Goal: Task Accomplishment & Management: Manage account settings

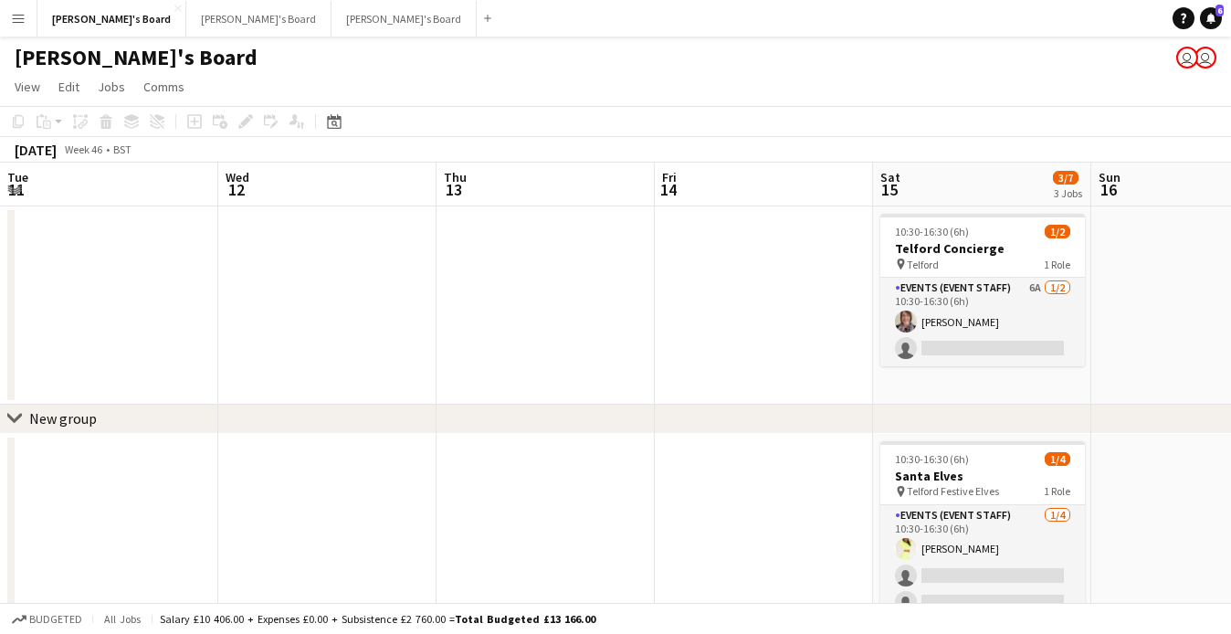
scroll to position [0, 628]
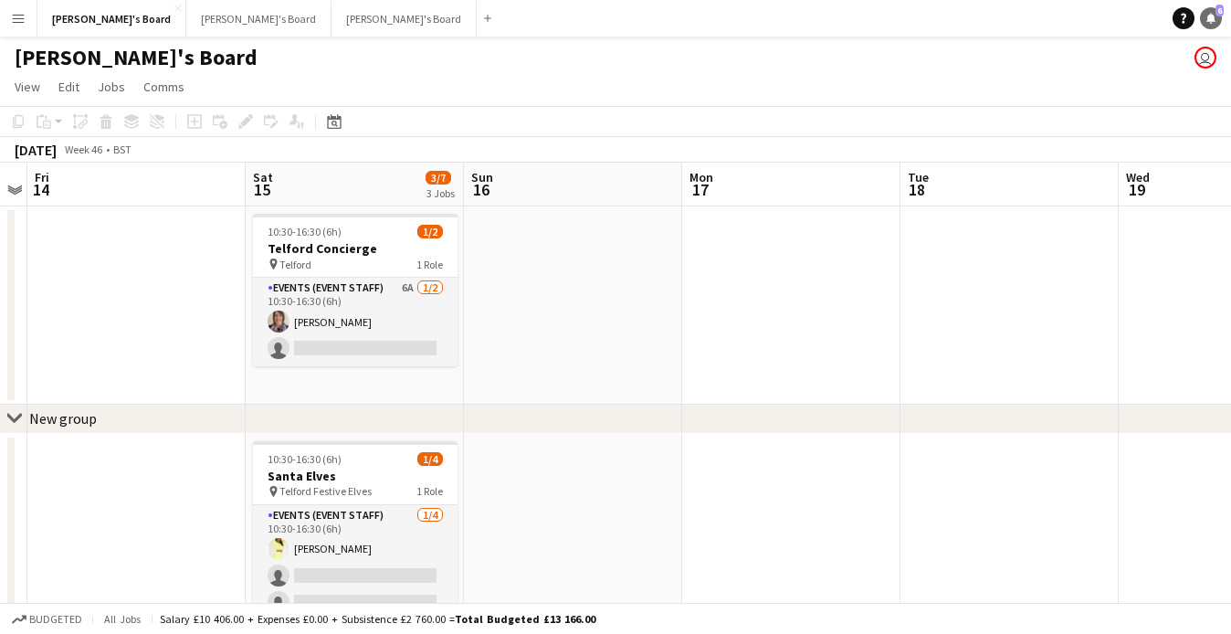
click at [1214, 22] on icon "Notifications" at bounding box center [1211, 18] width 11 height 11
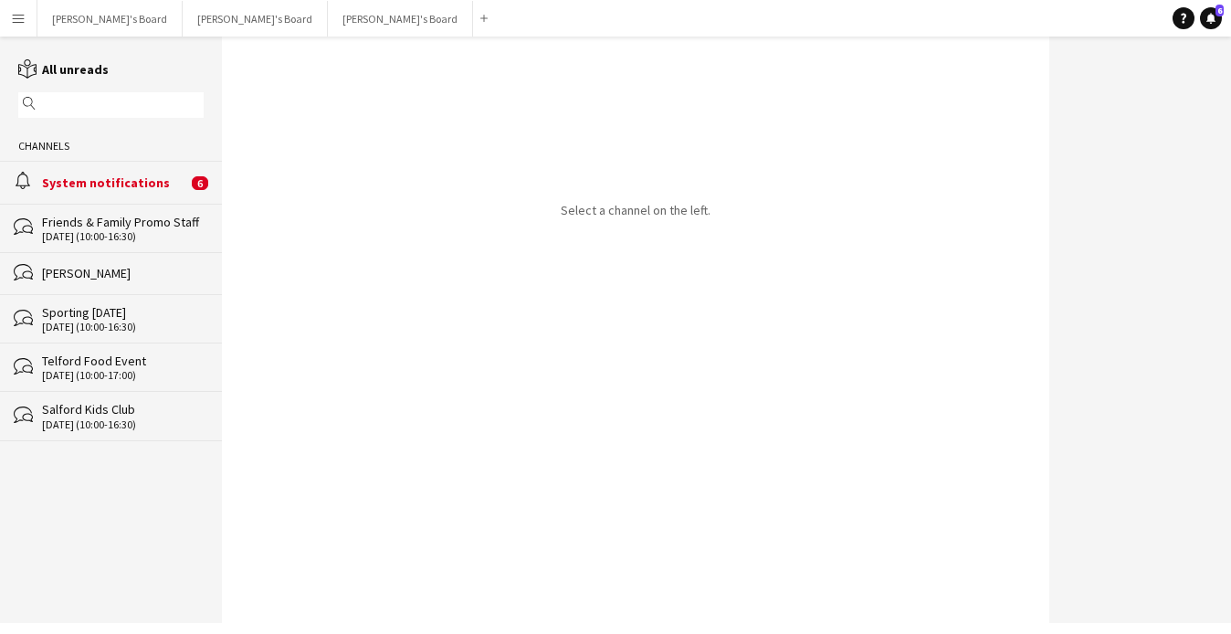
click at [168, 188] on div "System notifications" at bounding box center [114, 182] width 145 height 16
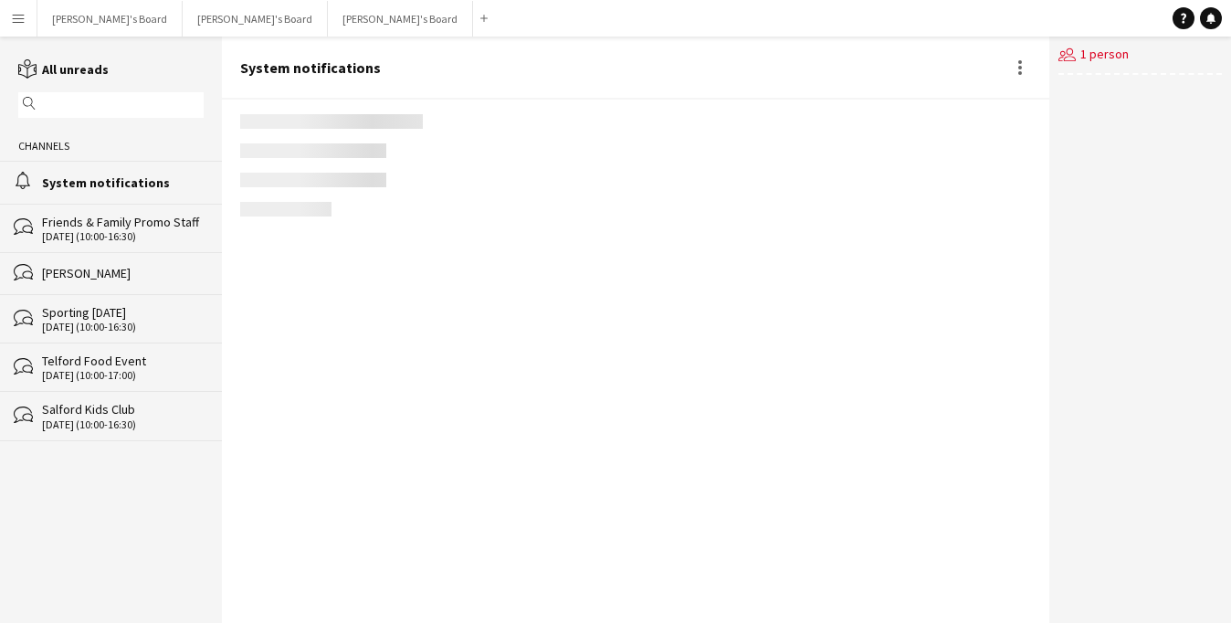
scroll to position [1355, 0]
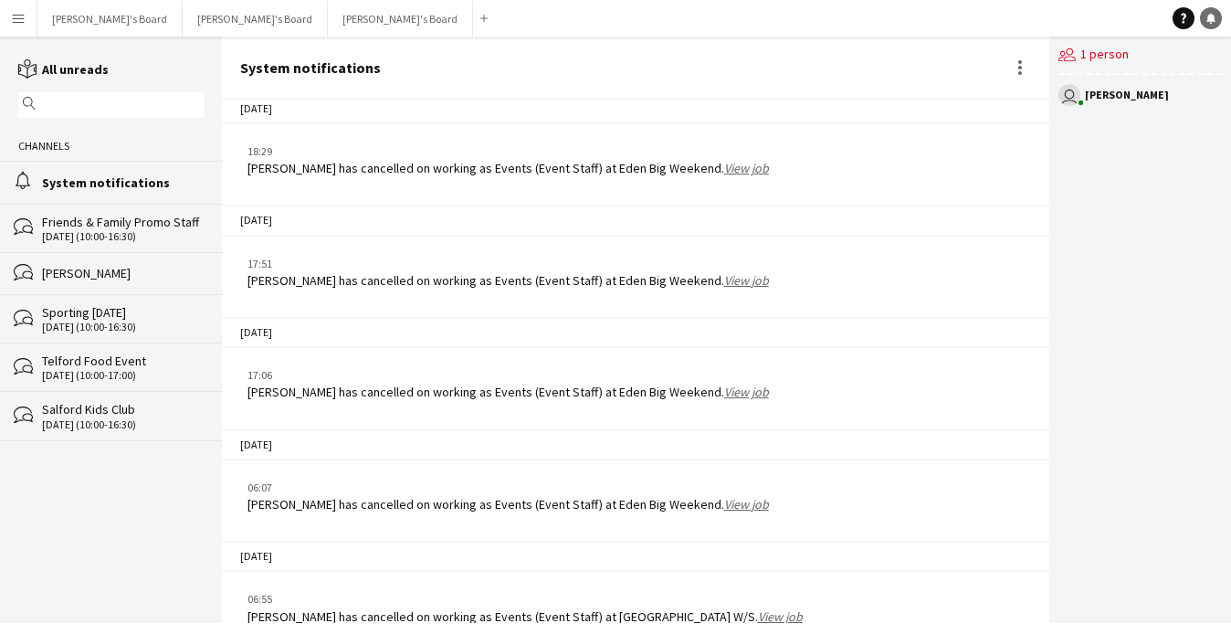
click at [1211, 26] on link "Notifications" at bounding box center [1211, 18] width 22 height 22
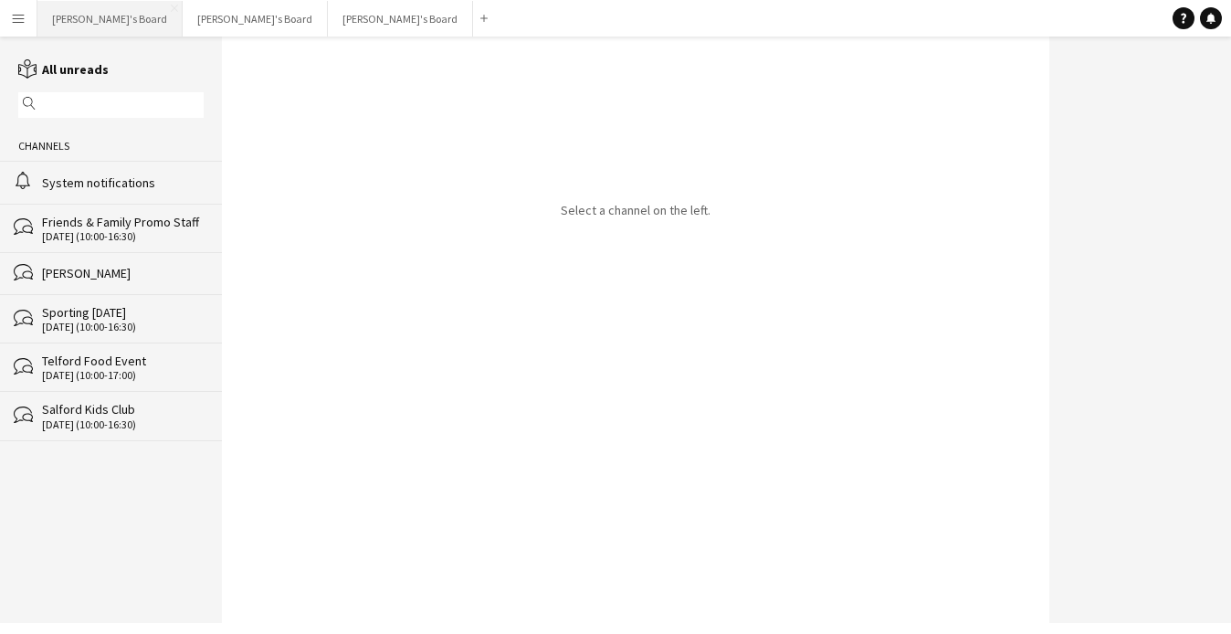
click at [93, 22] on button "[PERSON_NAME]'s Board Close" at bounding box center [109, 19] width 145 height 36
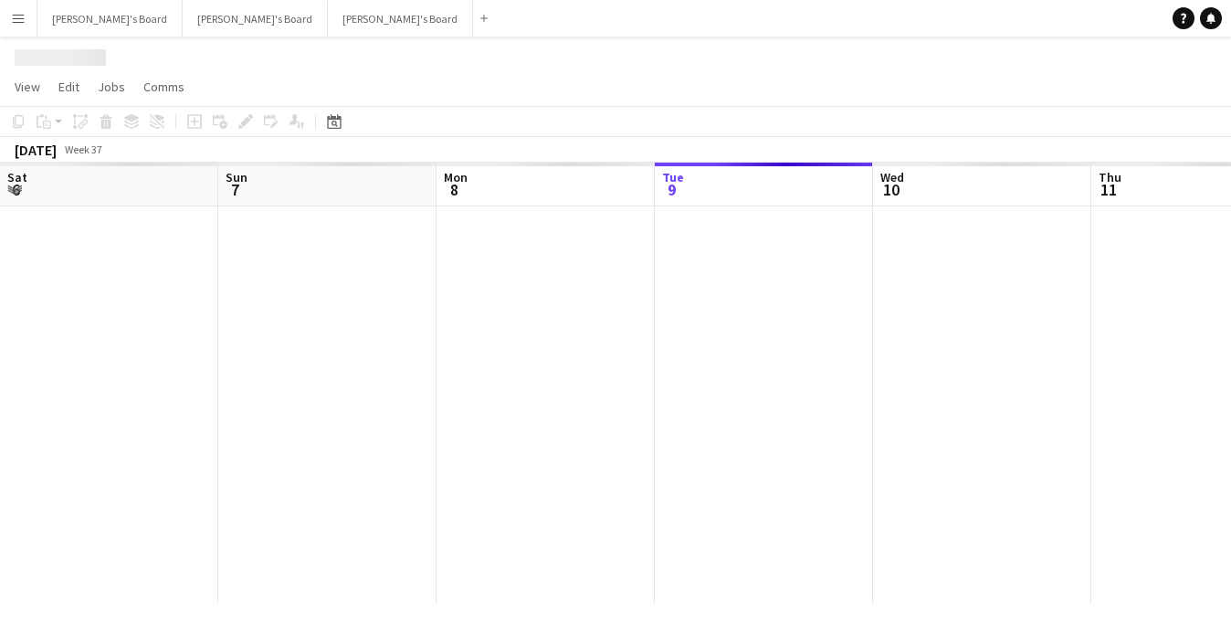
scroll to position [0, 437]
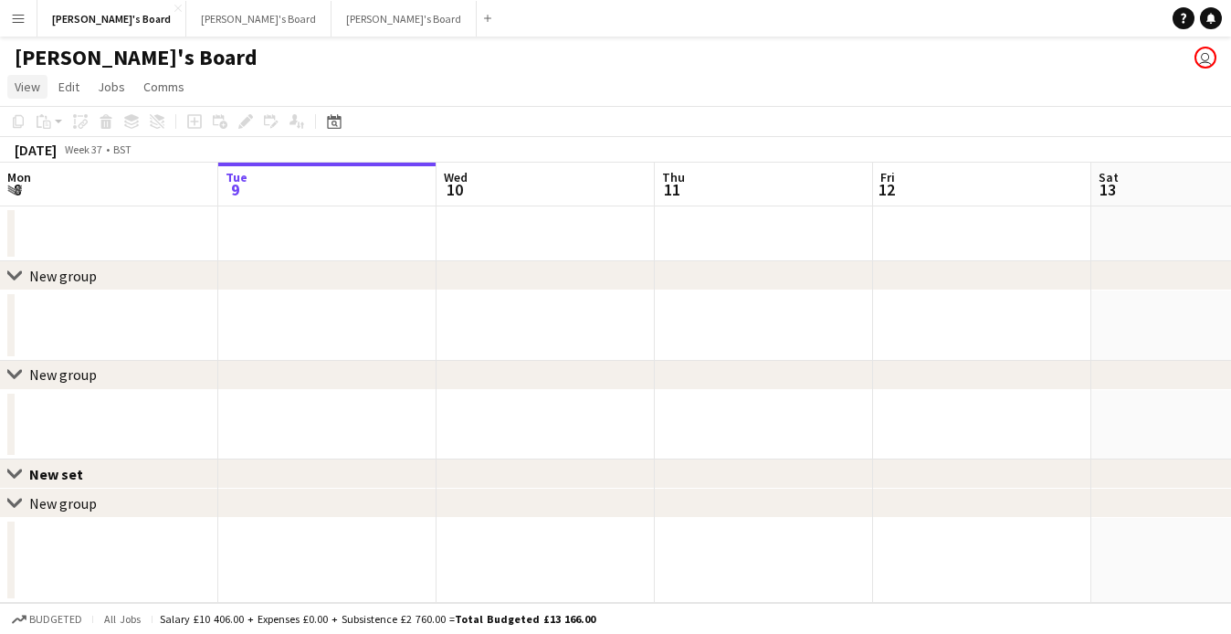
click at [47, 88] on link "View" at bounding box center [27, 87] width 40 height 24
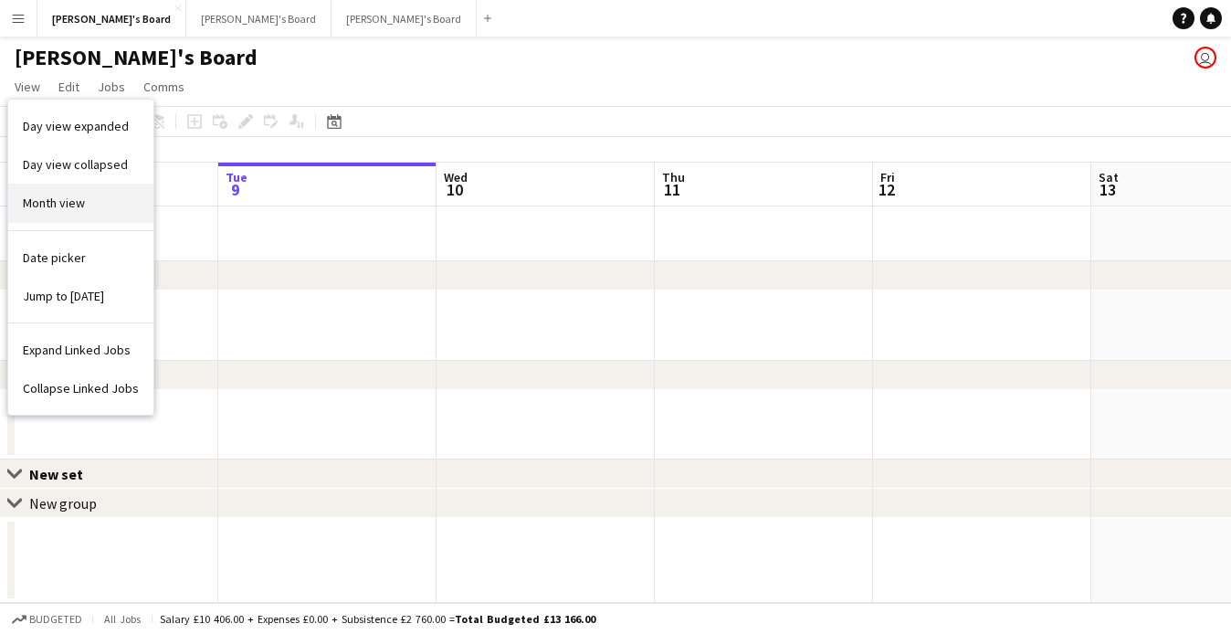
click at [58, 206] on span "Month view" at bounding box center [54, 203] width 62 height 16
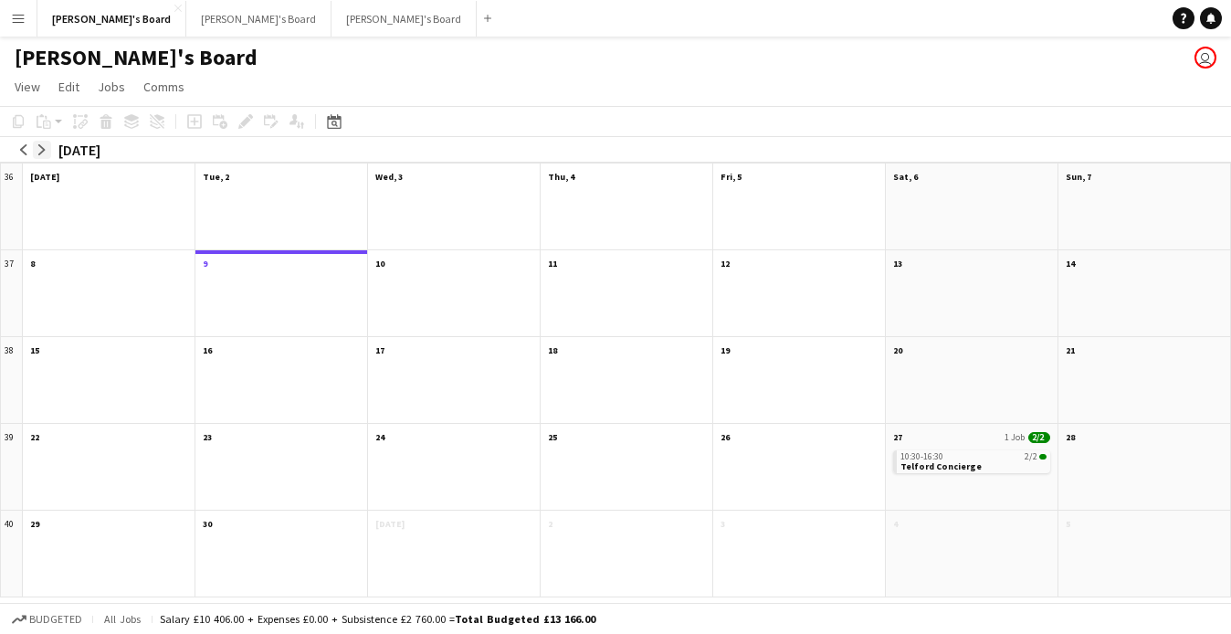
click at [47, 145] on app-icon "arrow-right" at bounding box center [42, 149] width 11 height 11
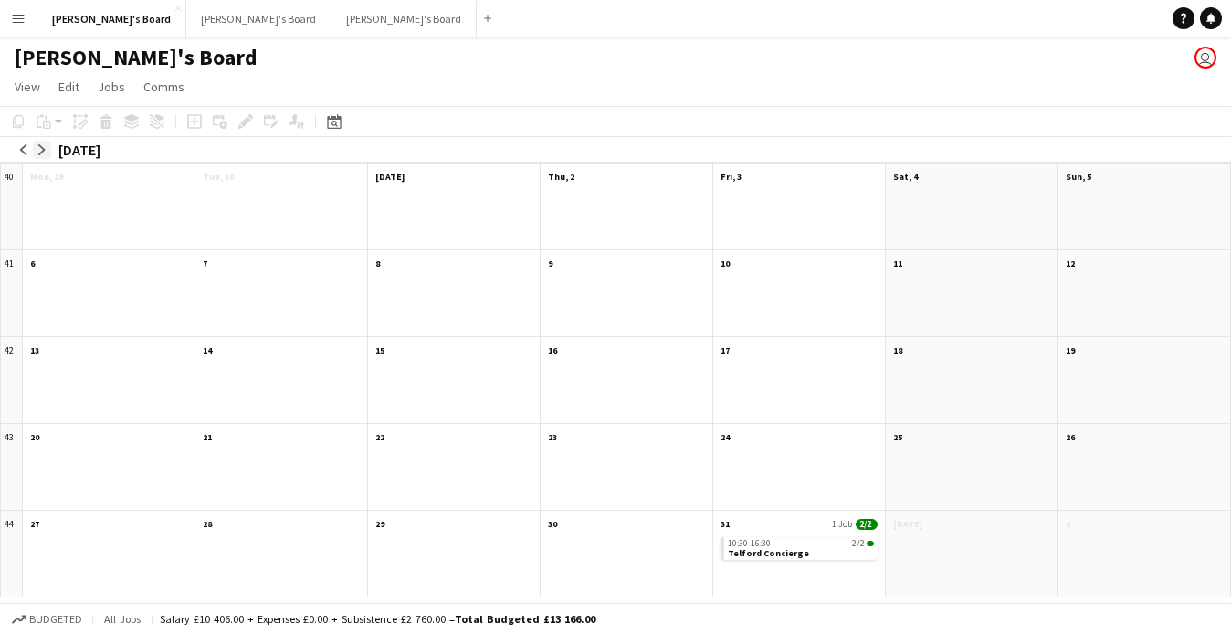
click at [47, 145] on app-icon "arrow-right" at bounding box center [42, 149] width 11 height 11
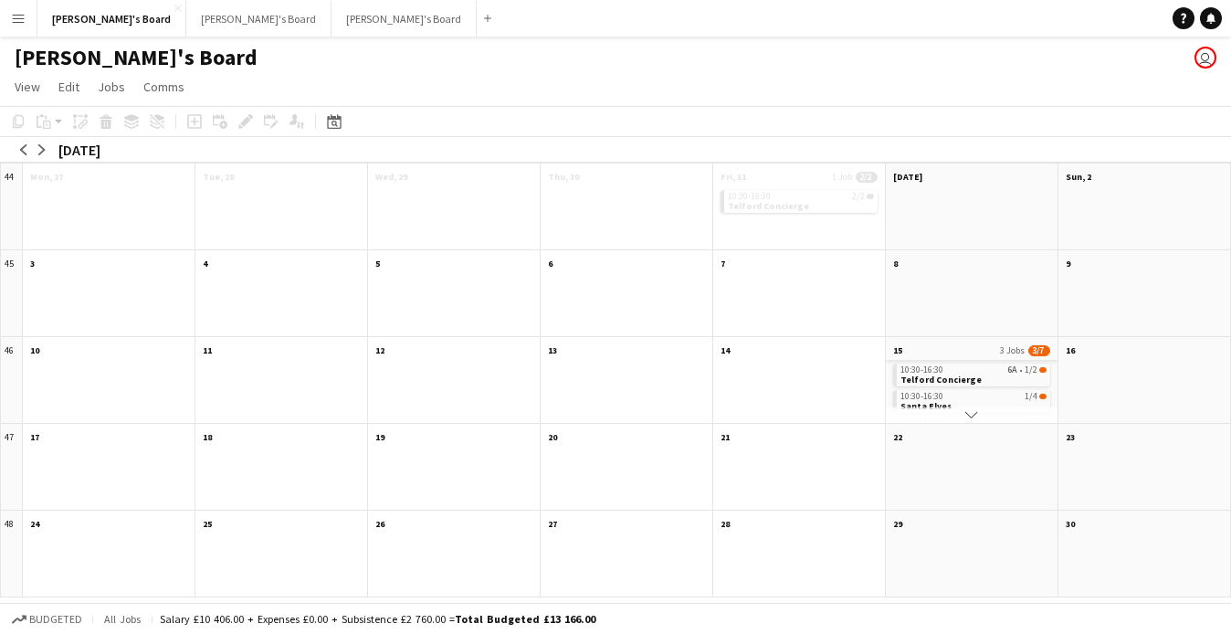
click at [964, 354] on app-month-view-date-header "15 3 Jobs 3/7" at bounding box center [972, 348] width 172 height 23
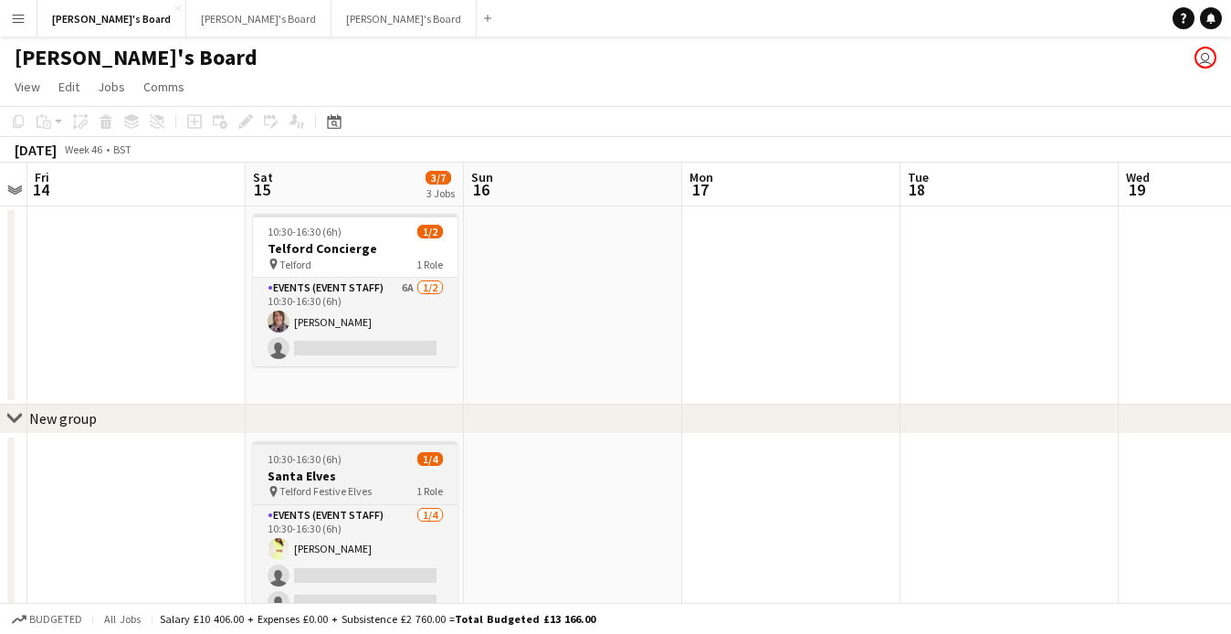
scroll to position [153, 0]
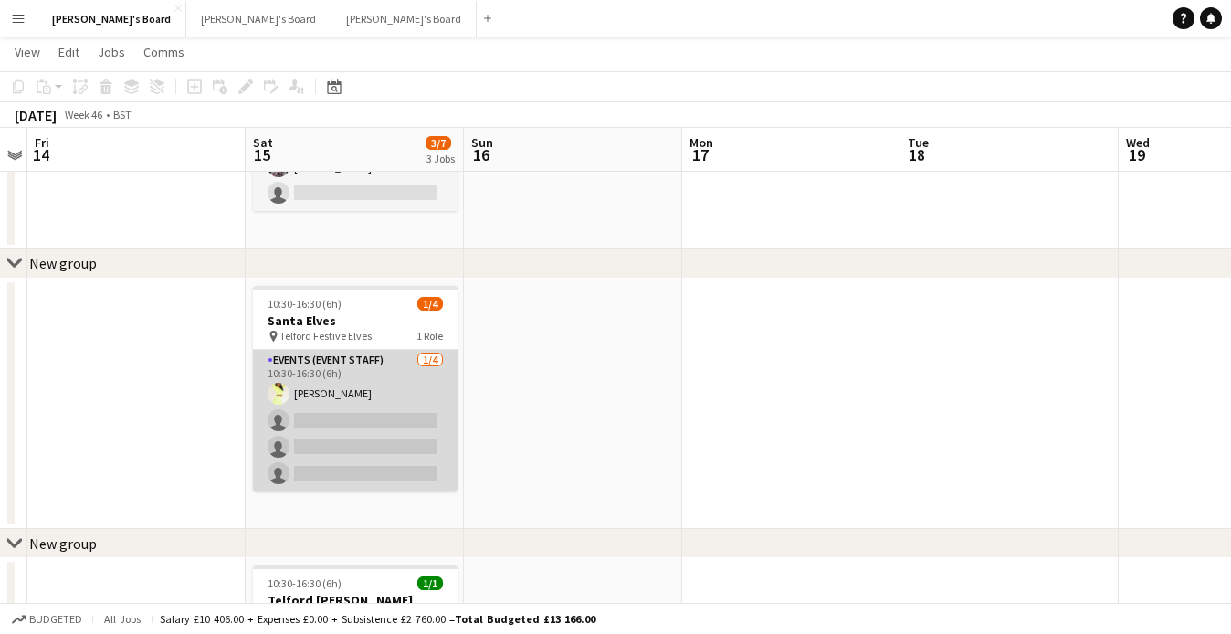
click at [364, 419] on app-card-role "Events (Event Staff) [DATE] 10:30-16:30 (6h) [PERSON_NAME] single-neutral-actio…" at bounding box center [355, 421] width 205 height 142
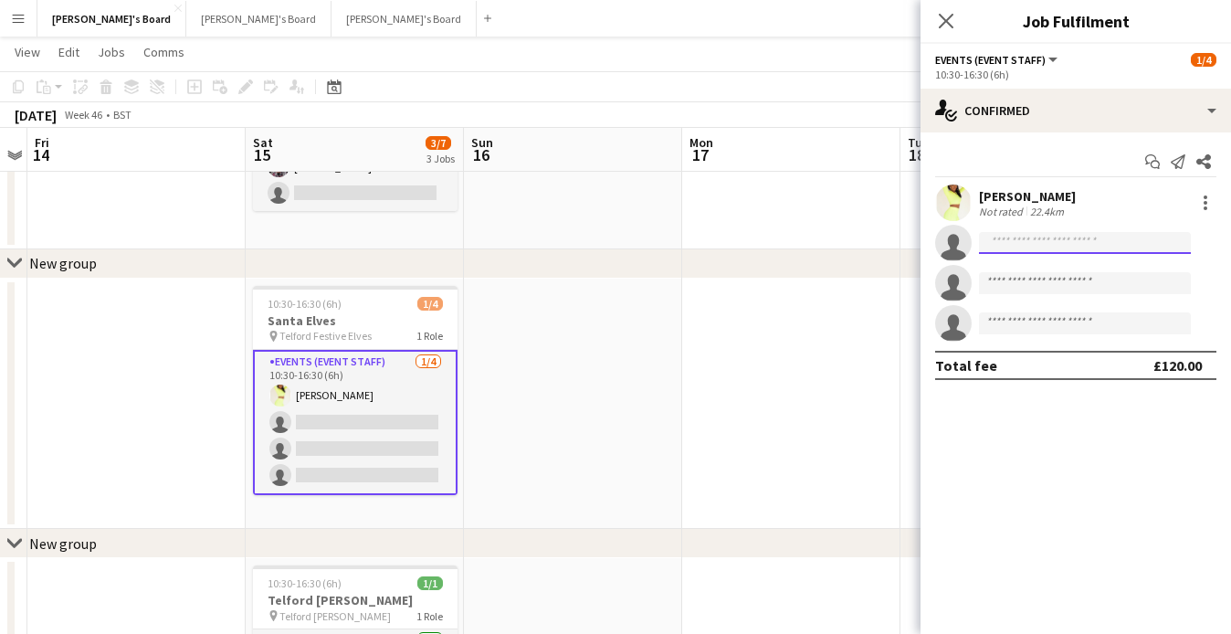
click at [1080, 244] on input at bounding box center [1085, 243] width 212 height 22
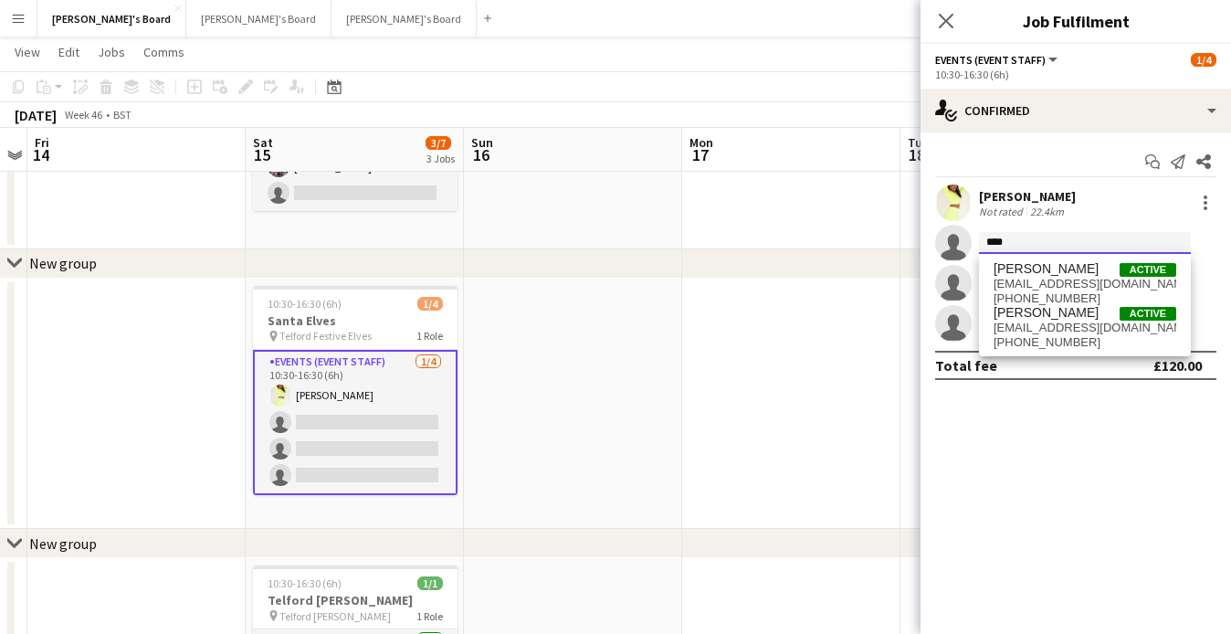
type input "****"
drag, startPoint x: 1080, startPoint y: 244, endPoint x: 1048, endPoint y: 327, distance: 89.1
click at [1048, 327] on span "[EMAIL_ADDRESS][DOMAIN_NAME]" at bounding box center [1085, 328] width 183 height 15
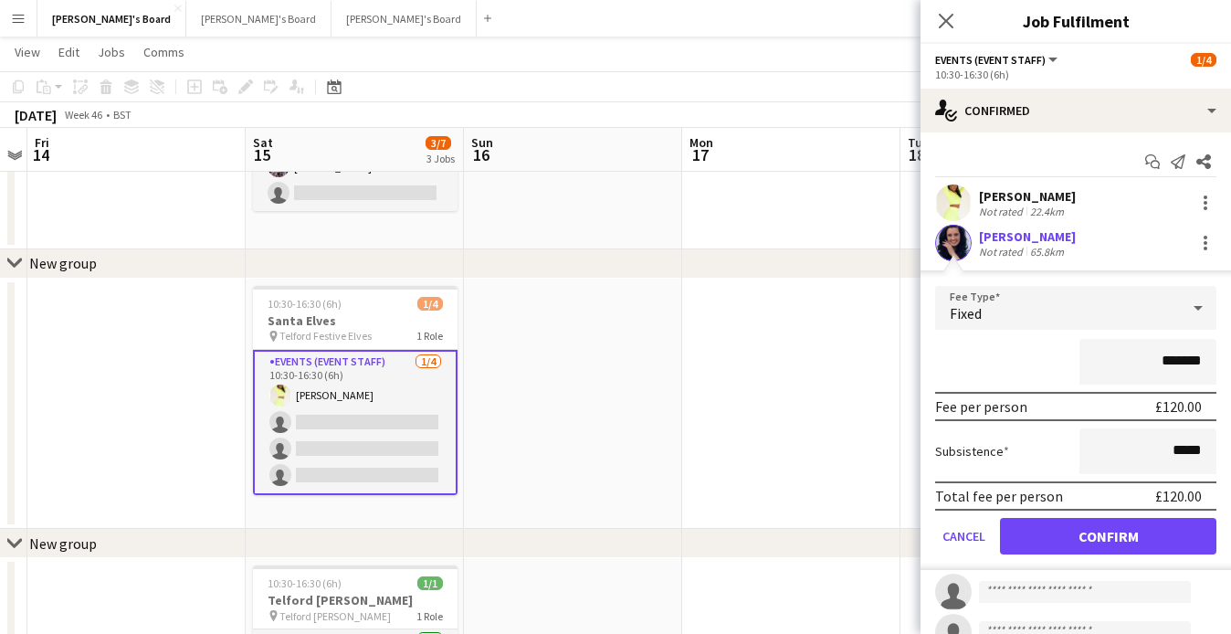
click at [1060, 532] on button "Confirm" at bounding box center [1108, 536] width 216 height 37
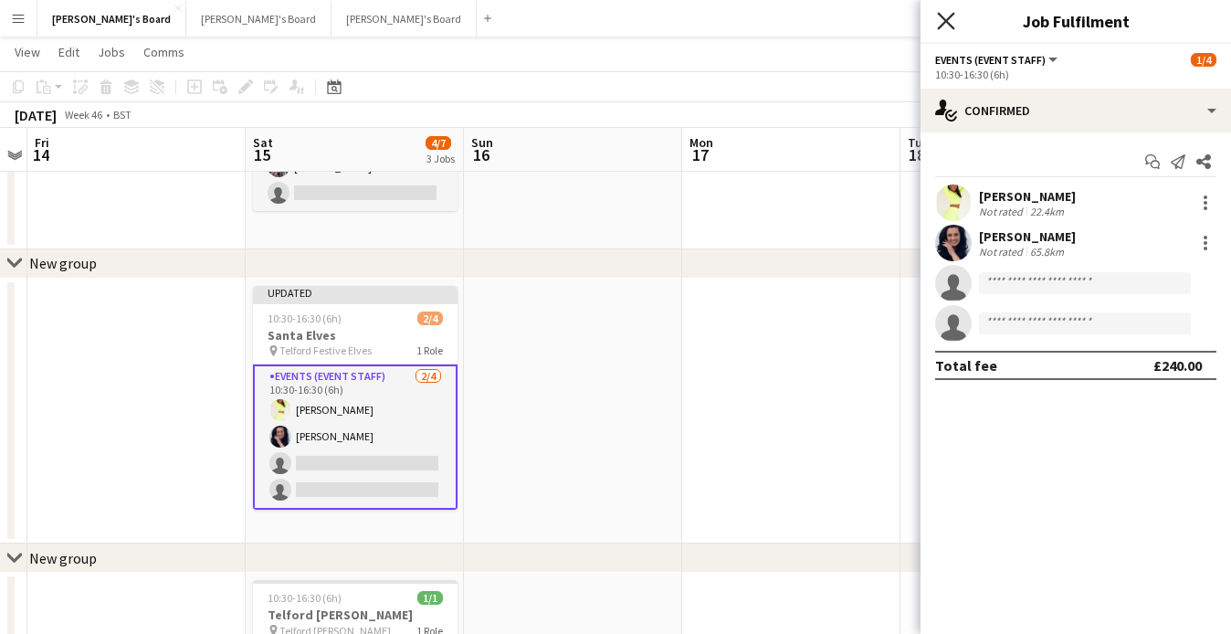
click at [949, 15] on icon "Close pop-in" at bounding box center [945, 20] width 17 height 17
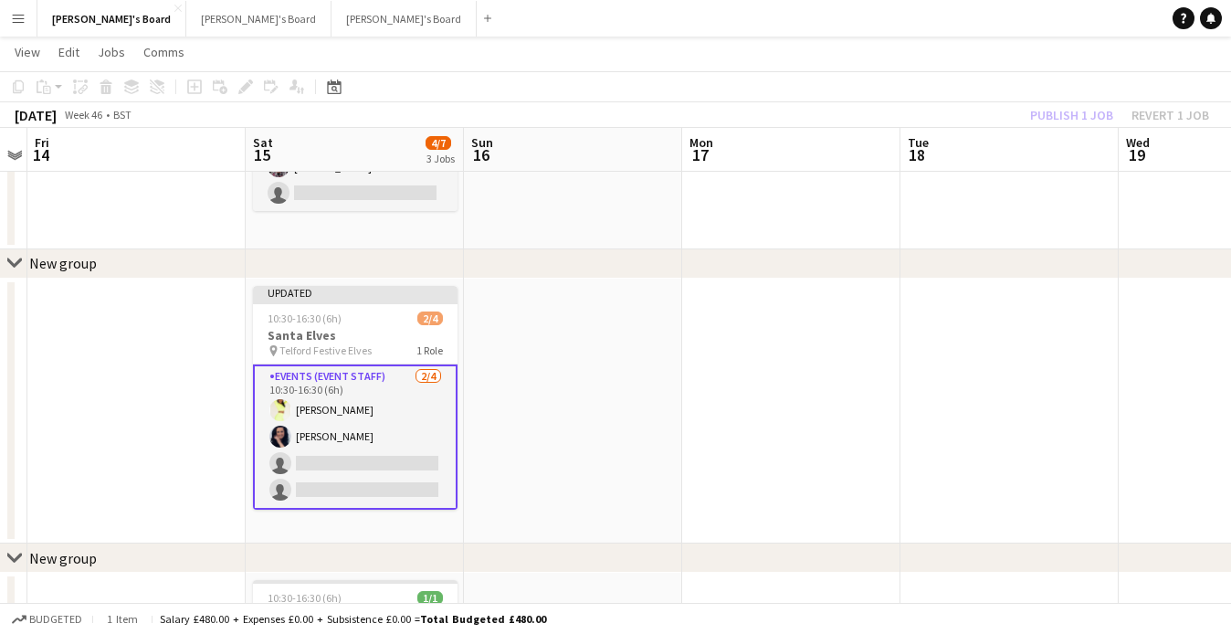
click at [1027, 111] on div "Publish 1 job Revert 1 job" at bounding box center [1119, 115] width 223 height 24
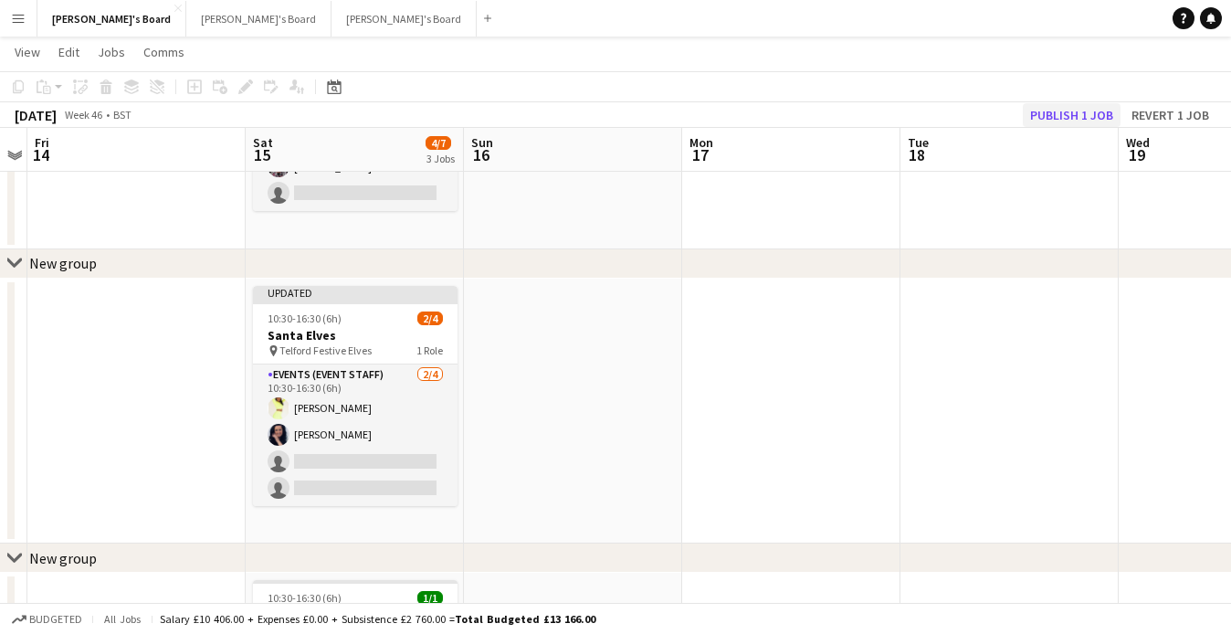
click at [1054, 111] on button "Publish 1 job" at bounding box center [1072, 115] width 98 height 24
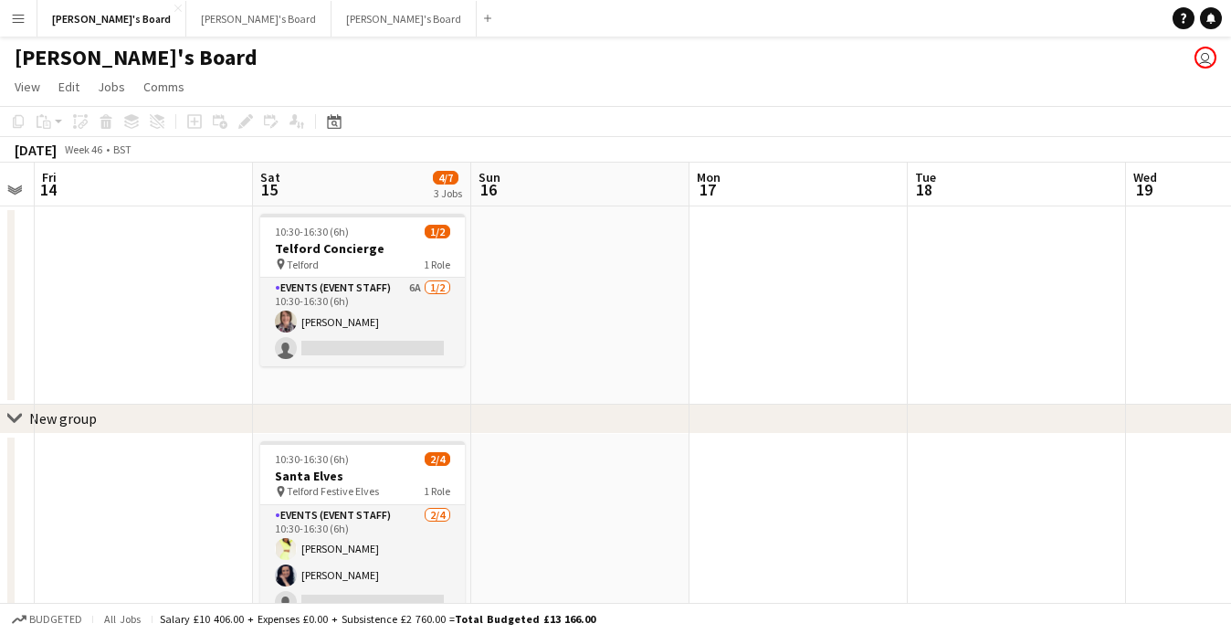
scroll to position [0, 0]
